Goal: Find specific page/section: Find specific page/section

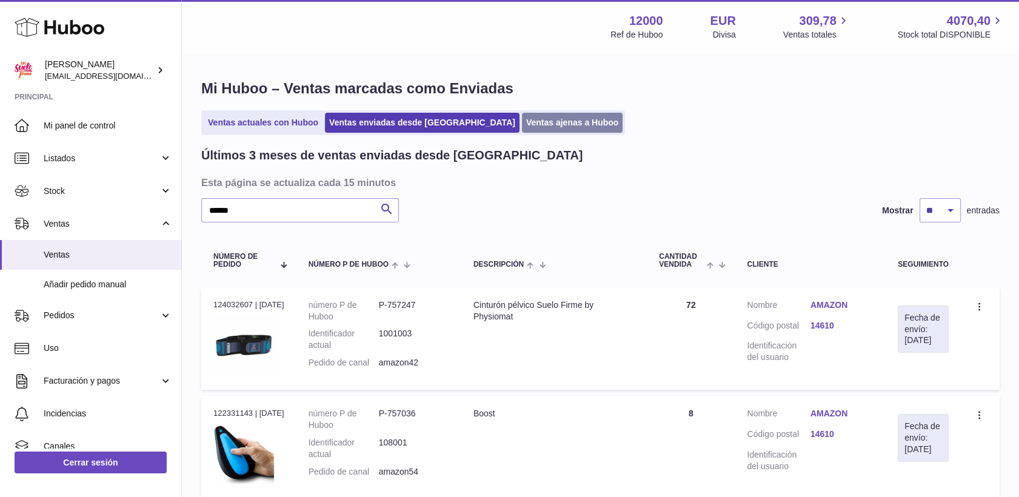
click at [522, 124] on link "Ventas ajenas a Huboo" at bounding box center [572, 123] width 101 height 20
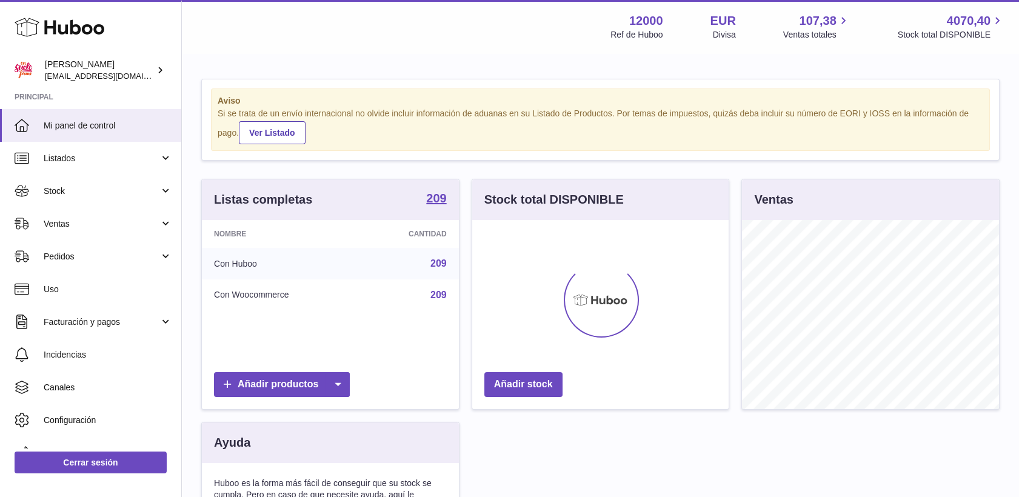
scroll to position [189, 257]
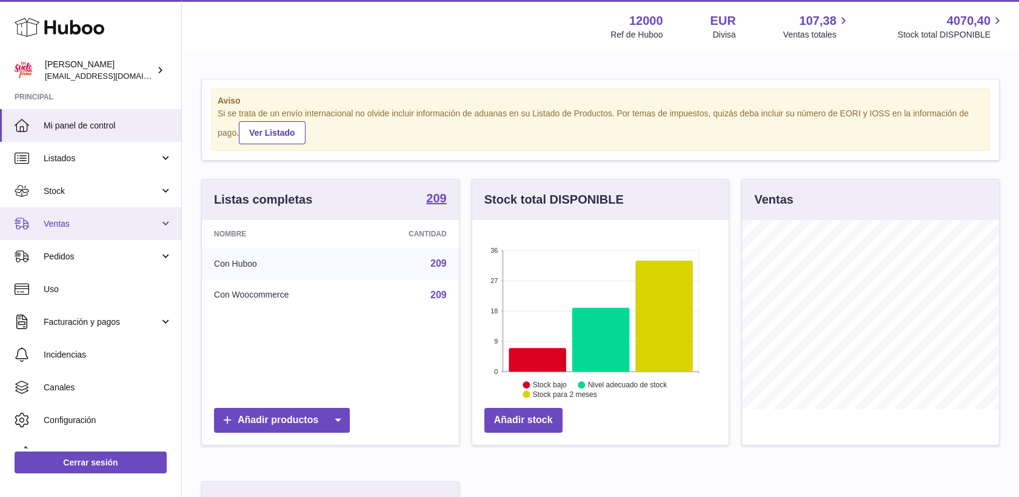
click at [49, 220] on span "Ventas" at bounding box center [102, 224] width 116 height 12
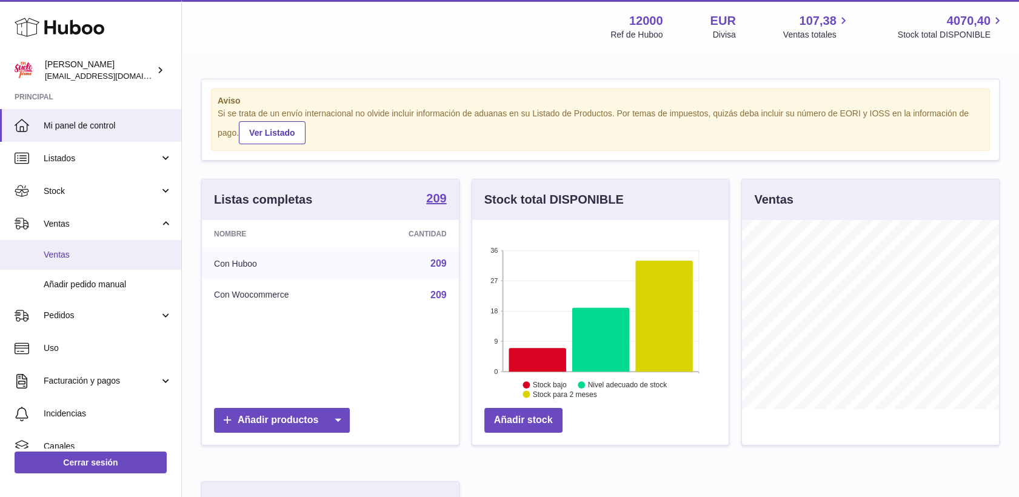
click at [54, 253] on span "Ventas" at bounding box center [108, 255] width 129 height 12
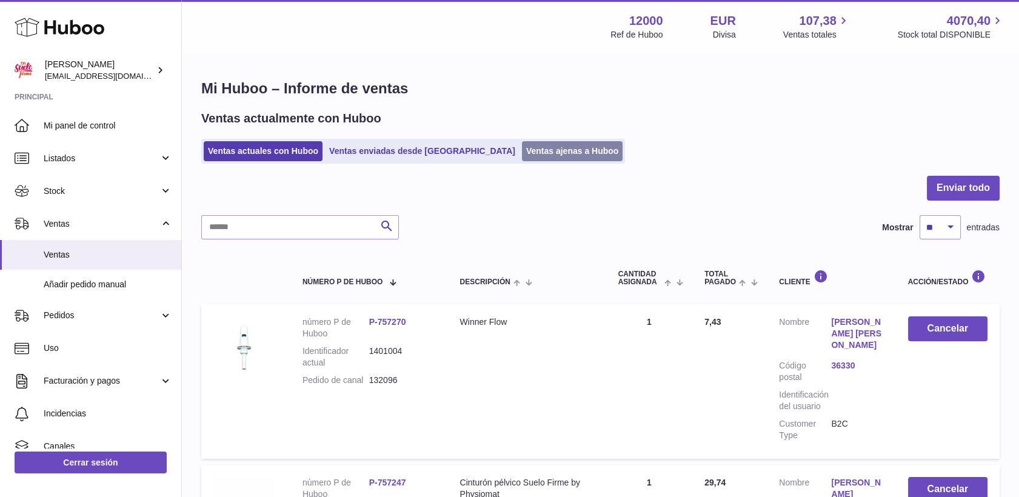
click at [522, 152] on link "Ventas ajenas a Huboo" at bounding box center [572, 151] width 101 height 20
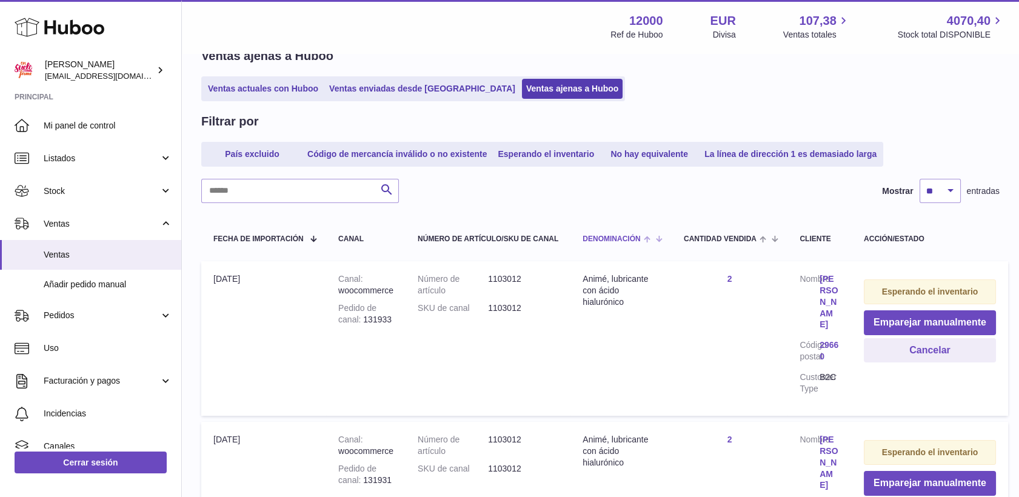
scroll to position [67, 0]
